Goal: Task Accomplishment & Management: Complete application form

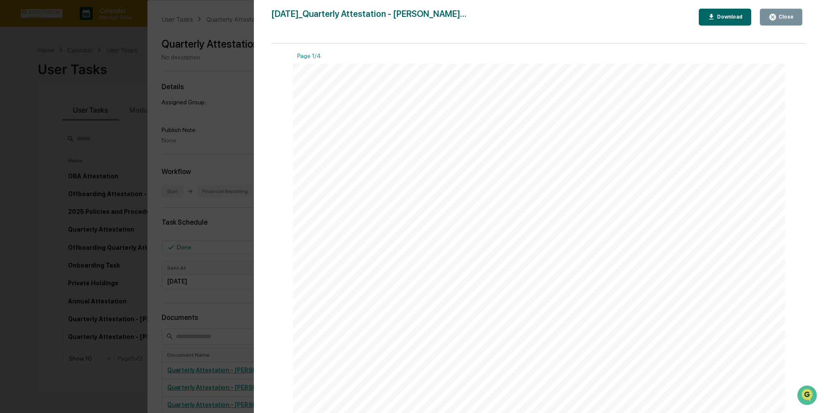
scroll to position [108, 0]
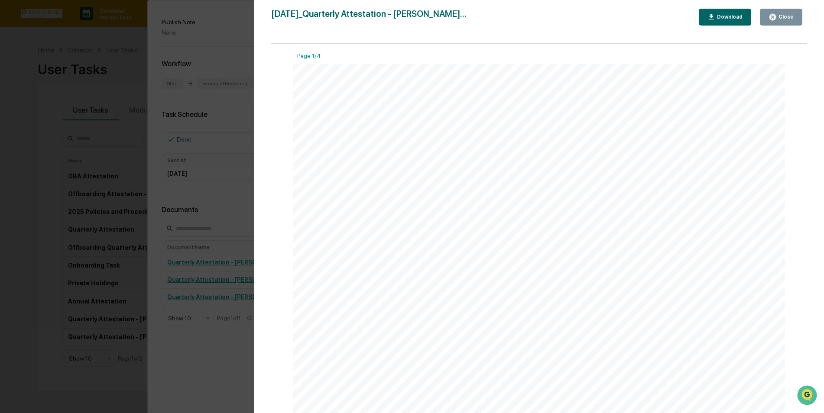
click at [245, 98] on div "Version History [DATE] 09:30 PM [PERSON_NAME] [DATE]_Quarterly Attestation - [P…" at bounding box center [412, 206] width 824 height 413
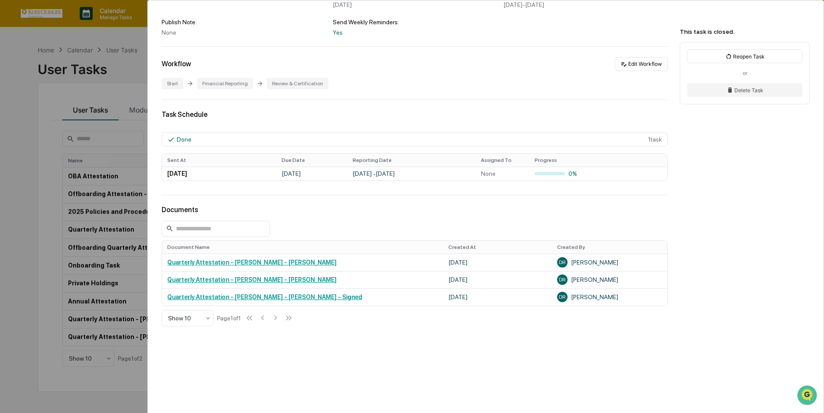
click at [102, 134] on div "User Tasks Quarterly Attestation - [PERSON_NAME] Quarterly Attestation - [PERSO…" at bounding box center [412, 206] width 824 height 413
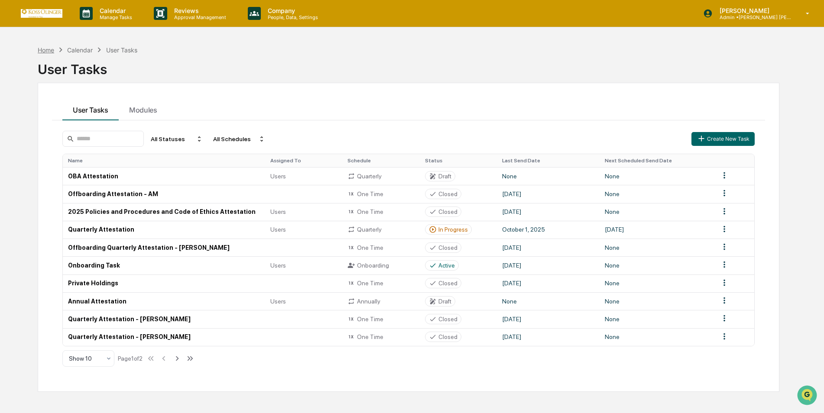
click at [45, 51] on div "Home" at bounding box center [46, 49] width 16 height 7
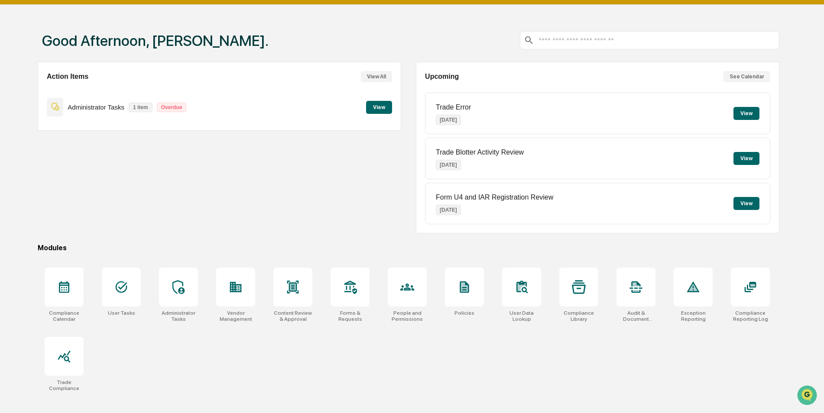
scroll to position [23, 0]
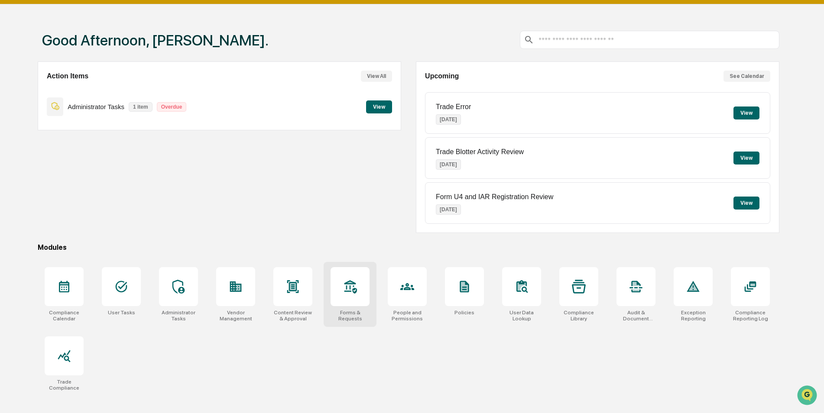
click at [356, 302] on div at bounding box center [349, 286] width 39 height 39
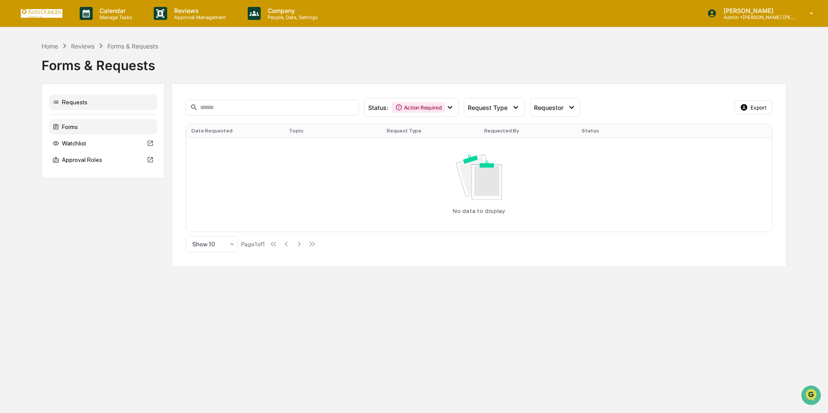
click at [80, 129] on div "Forms" at bounding box center [103, 127] width 108 height 16
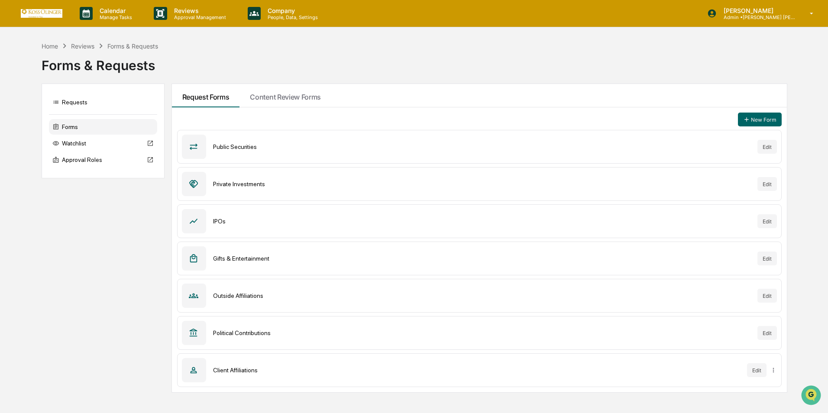
click at [253, 296] on div "Outside Affiliations" at bounding box center [482, 295] width 538 height 7
click at [192, 295] on icon at bounding box center [194, 296] width 10 height 10
click at [769, 295] on button "Edit" at bounding box center [766, 296] width 19 height 14
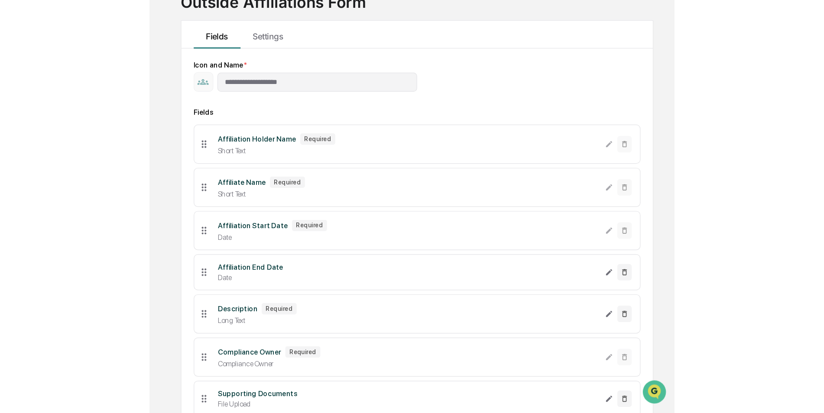
scroll to position [68, 0]
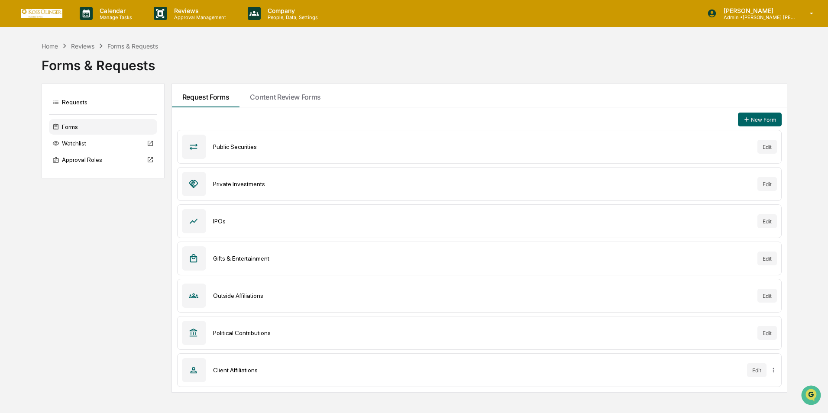
click at [195, 186] on icon at bounding box center [194, 184] width 10 height 10
click at [215, 180] on div "Private Investments Edit" at bounding box center [479, 184] width 605 height 34
click at [254, 190] on div "Private Investments Edit" at bounding box center [479, 184] width 605 height 34
click at [254, 185] on div "Private Investments" at bounding box center [482, 184] width 538 height 7
click at [760, 183] on button "Edit" at bounding box center [766, 184] width 19 height 14
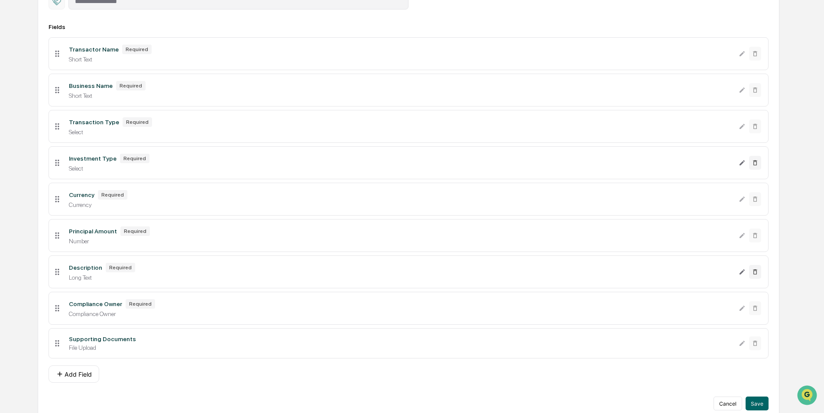
scroll to position [143, 0]
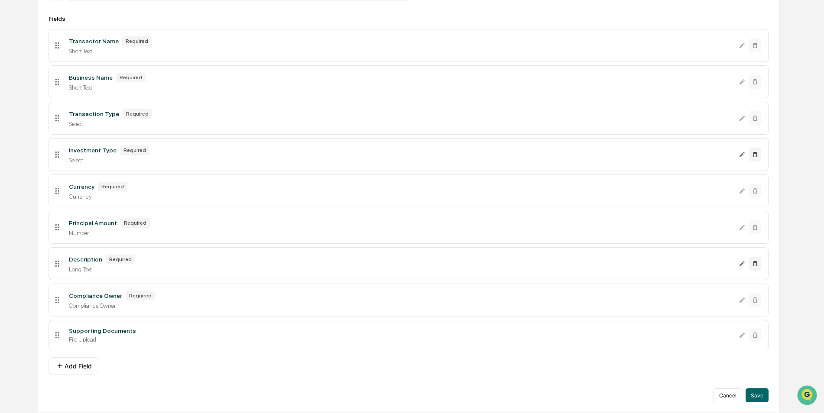
drag, startPoint x: 81, startPoint y: 162, endPoint x: 75, endPoint y: 161, distance: 6.2
click at [75, 161] on div "Select" at bounding box center [400, 160] width 663 height 7
click at [72, 155] on div "Investment Type Required Select" at bounding box center [400, 154] width 676 height 18
click at [61, 156] on icon at bounding box center [57, 155] width 10 height 10
click at [56, 158] on icon at bounding box center [57, 155] width 10 height 10
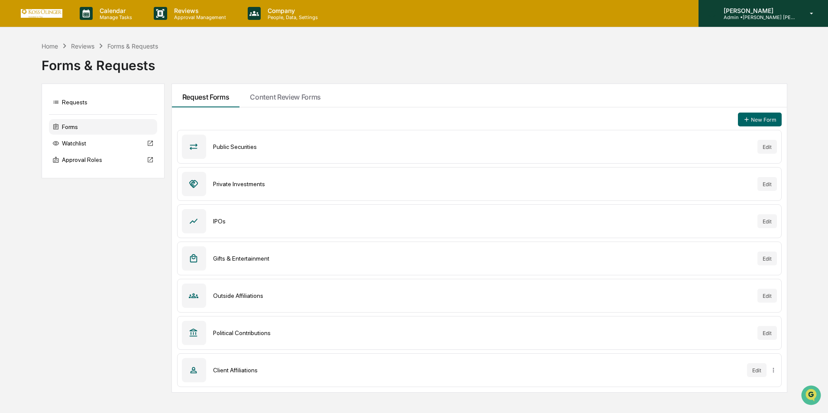
click at [813, 13] on icon at bounding box center [811, 14] width 15 height 8
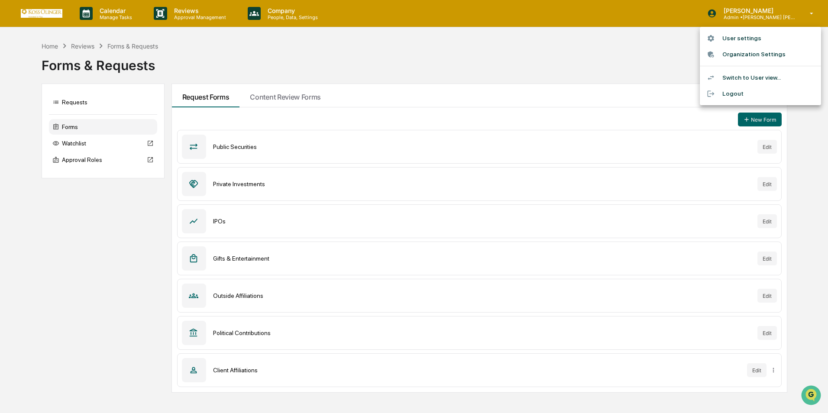
click at [762, 80] on li "Switch to User view..." at bounding box center [760, 78] width 121 height 16
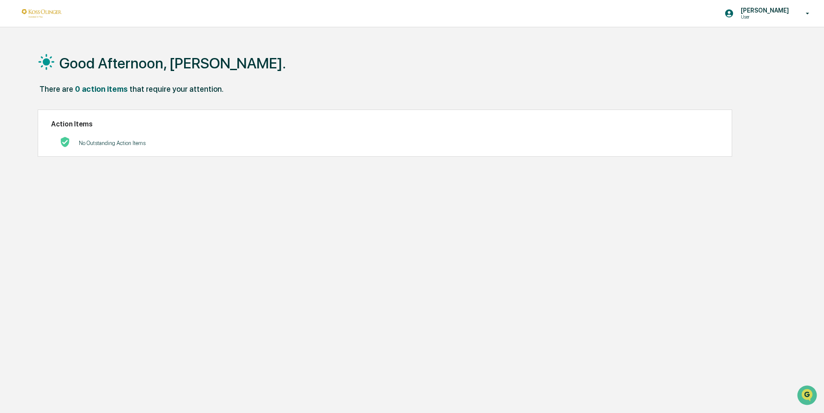
drag, startPoint x: 534, startPoint y: 11, endPoint x: 363, endPoint y: 26, distance: 171.6
click at [363, 26] on div "Tom Kennedy User" at bounding box center [412, 13] width 824 height 27
click at [41, 7] on link at bounding box center [47, 13] width 52 height 27
click at [806, 14] on icon at bounding box center [807, 14] width 15 height 8
click at [616, 65] on div at bounding box center [414, 206] width 828 height 413
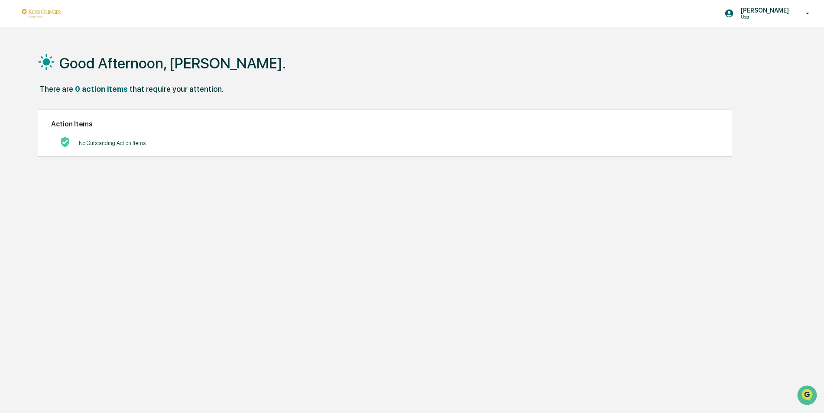
click at [766, 13] on p "[PERSON_NAME]" at bounding box center [763, 10] width 59 height 7
click at [636, 88] on div at bounding box center [414, 206] width 828 height 413
click at [807, 395] on icon "Open customer support" at bounding box center [807, 406] width 22 height 22
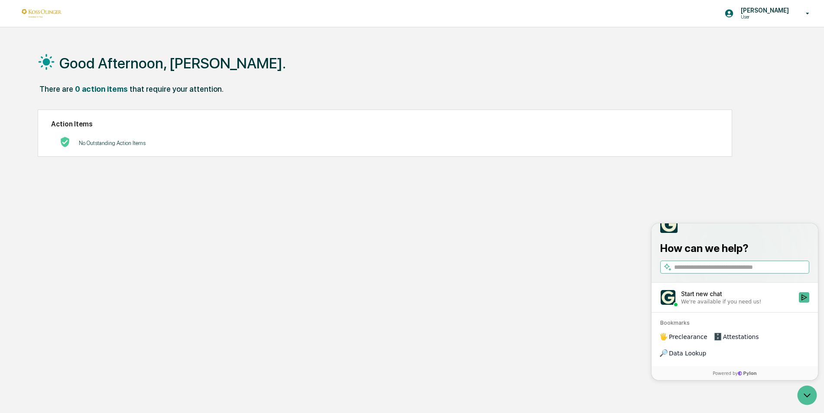
click at [719, 272] on input "search" at bounding box center [740, 267] width 133 height 9
type input "**********"
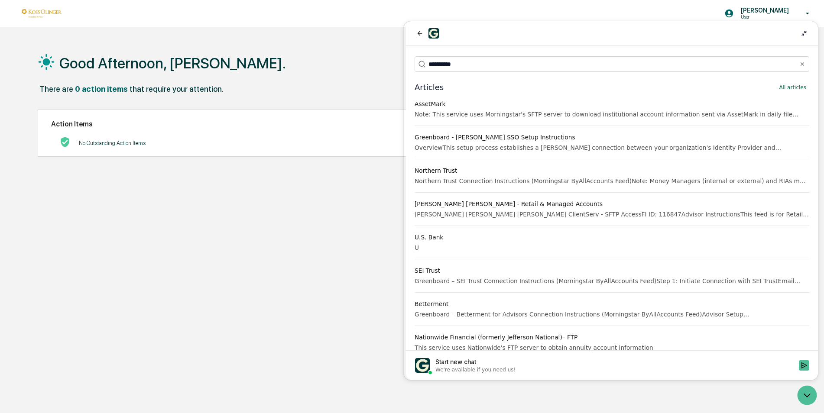
drag, startPoint x: 477, startPoint y: 65, endPoint x: 402, endPoint y: 74, distance: 75.5
click at [406, 74] on html "**********" at bounding box center [612, 200] width 412 height 359
